Goal: Transaction & Acquisition: Obtain resource

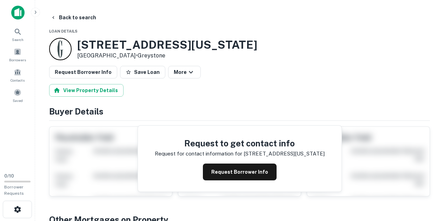
click at [16, 16] on img at bounding box center [17, 13] width 13 height 14
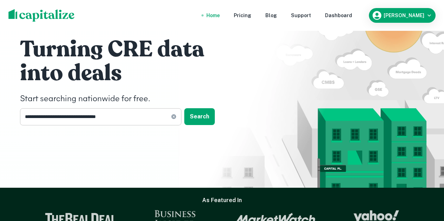
click at [176, 119] on icon at bounding box center [174, 117] width 6 height 6
click at [33, 16] on img at bounding box center [41, 15] width 66 height 13
click at [350, 16] on div "Dashboard" at bounding box center [338, 16] width 27 height 8
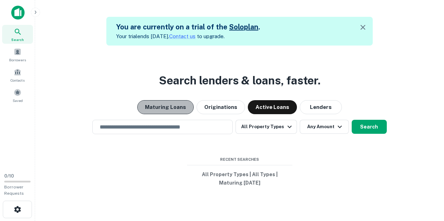
click at [179, 105] on button "Maturing Loans" at bounding box center [165, 107] width 56 height 14
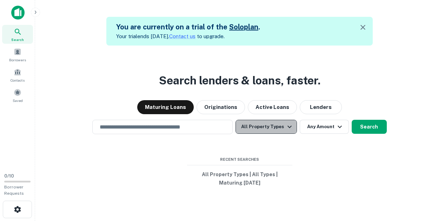
click at [279, 129] on button "All Property Types" at bounding box center [265, 127] width 61 height 14
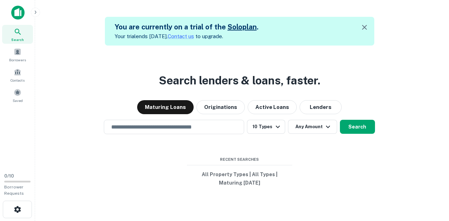
click at [374, 221] on div at bounding box center [222, 221] width 444 height 0
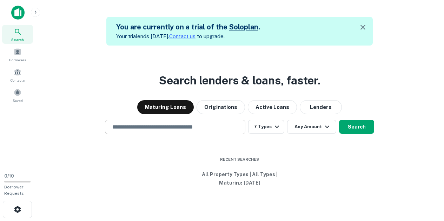
click at [176, 129] on input "text" at bounding box center [175, 127] width 134 height 8
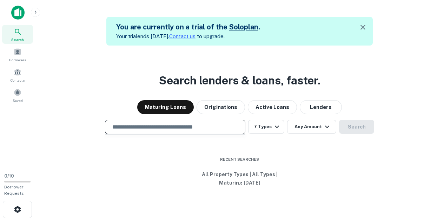
type input "*"
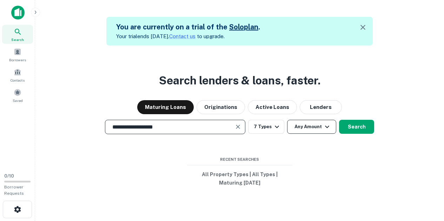
type input "**********"
click at [324, 125] on icon "button" at bounding box center [327, 127] width 8 height 8
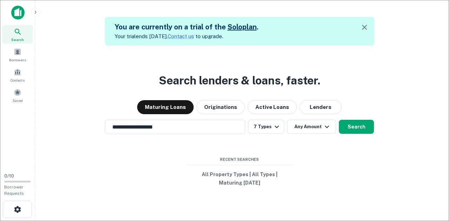
type input "********"
click at [377, 221] on div at bounding box center [222, 221] width 444 height 0
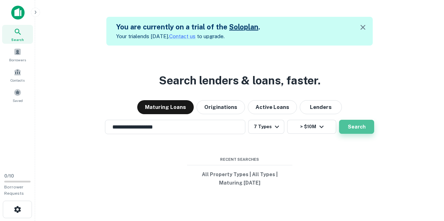
click at [362, 125] on button "Search" at bounding box center [356, 127] width 35 height 14
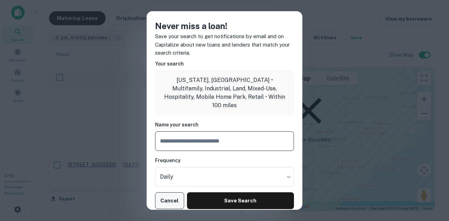
click at [169, 194] on button "Cancel" at bounding box center [169, 201] width 29 height 17
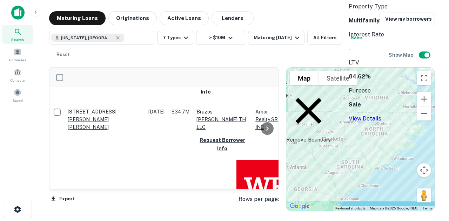
scroll to position [358, 0]
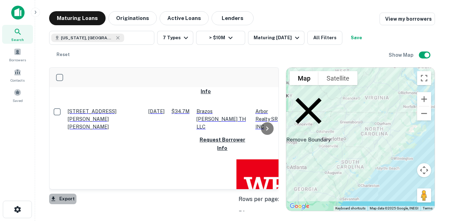
click at [58, 198] on button "Export" at bounding box center [62, 199] width 27 height 11
